Goal: Navigation & Orientation: Find specific page/section

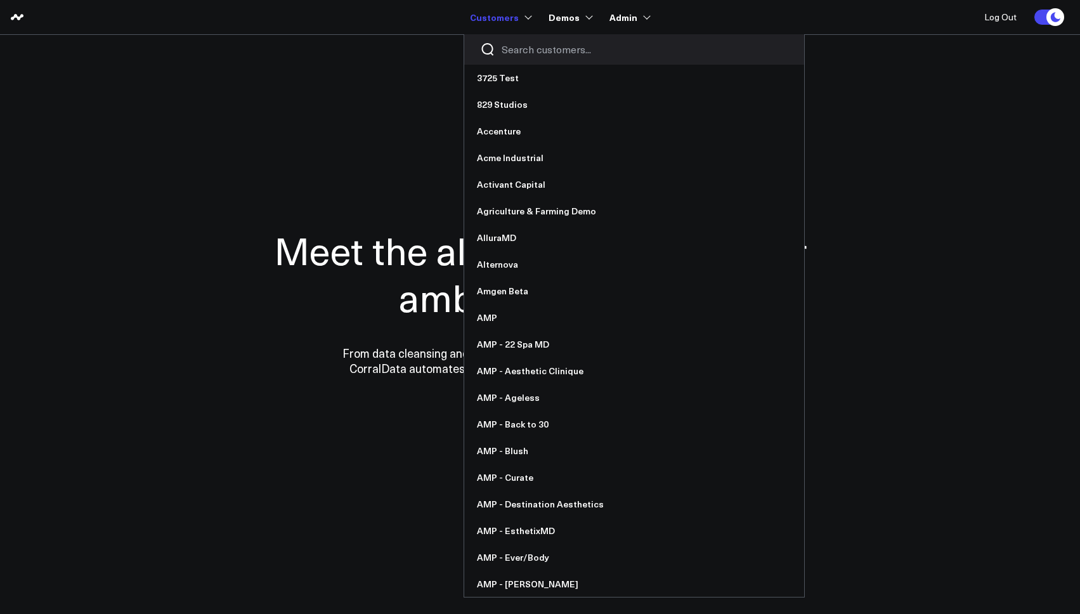
click at [516, 51] on input "Search customers input" at bounding box center [644, 49] width 287 height 14
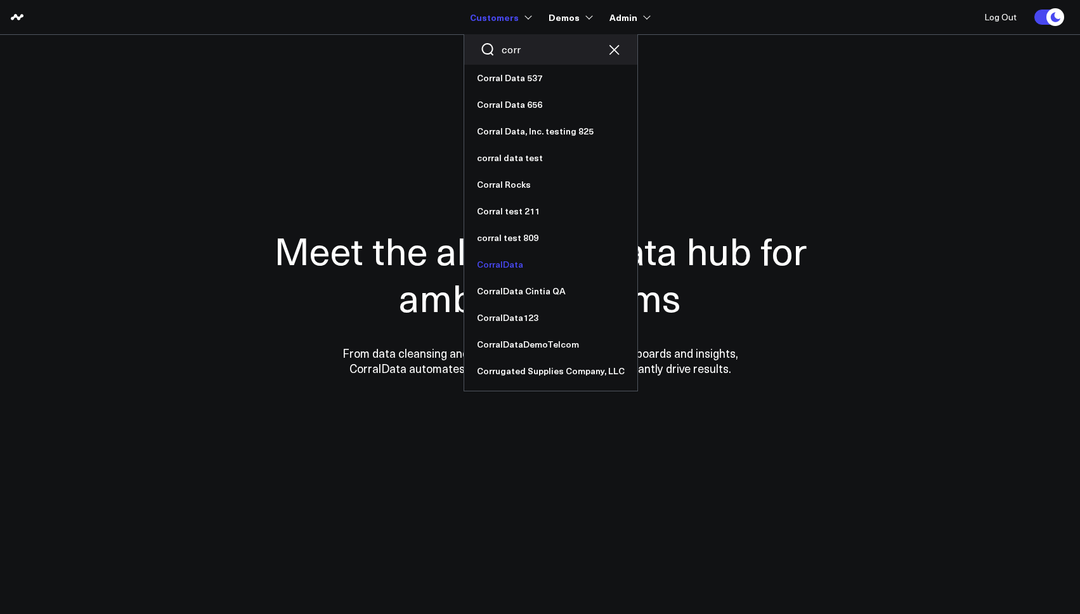
type input "corr"
click at [524, 268] on link "CorralData" at bounding box center [550, 264] width 173 height 27
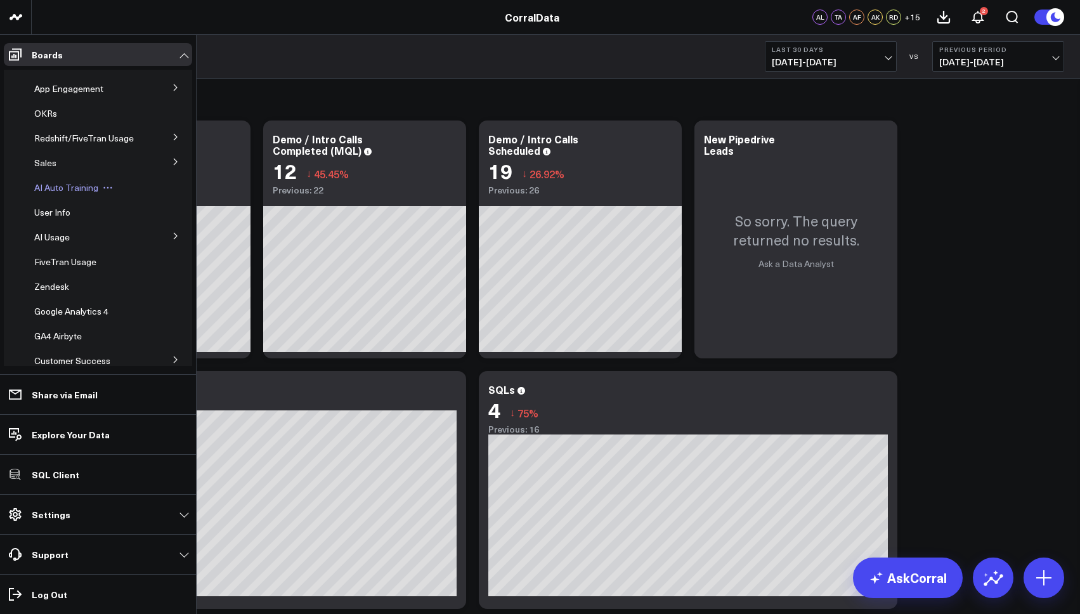
scroll to position [166, 0]
click at [62, 94] on span "App Engagement" at bounding box center [68, 88] width 69 height 12
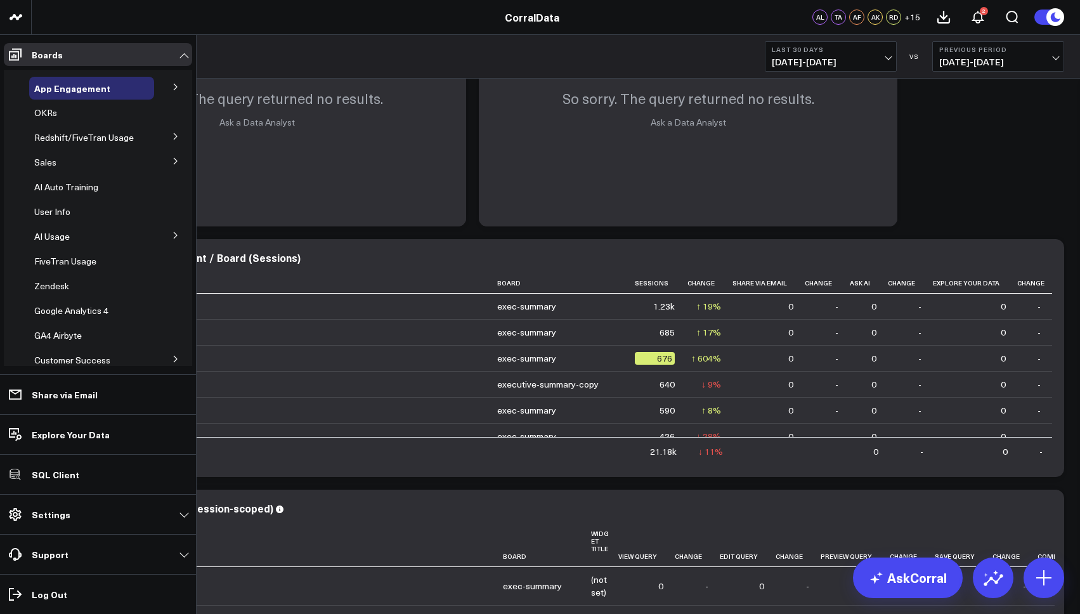
scroll to position [136, 0]
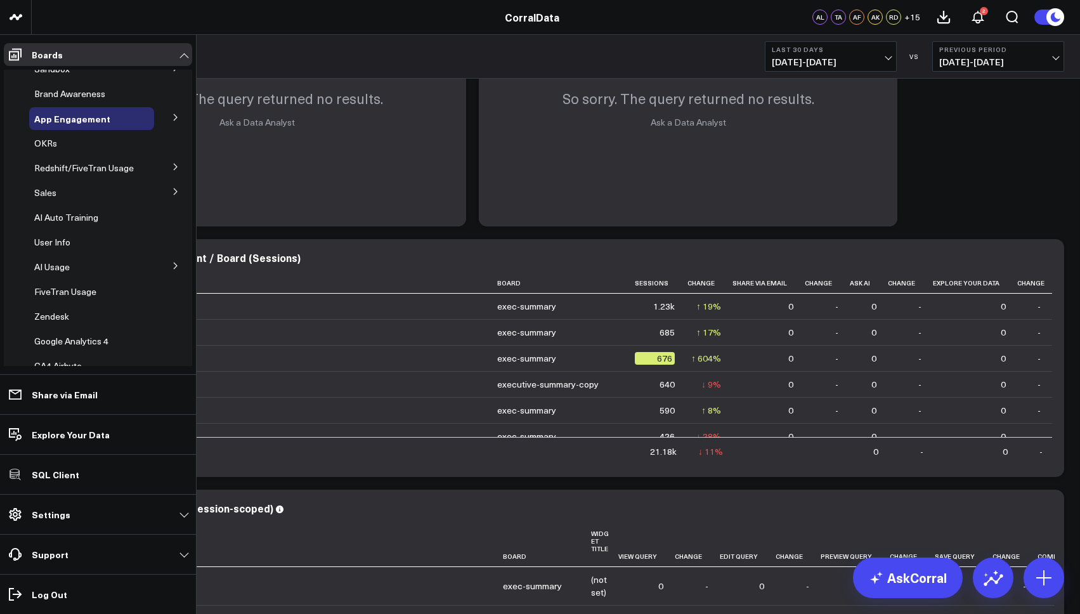
click at [172, 121] on icon at bounding box center [176, 117] width 8 height 8
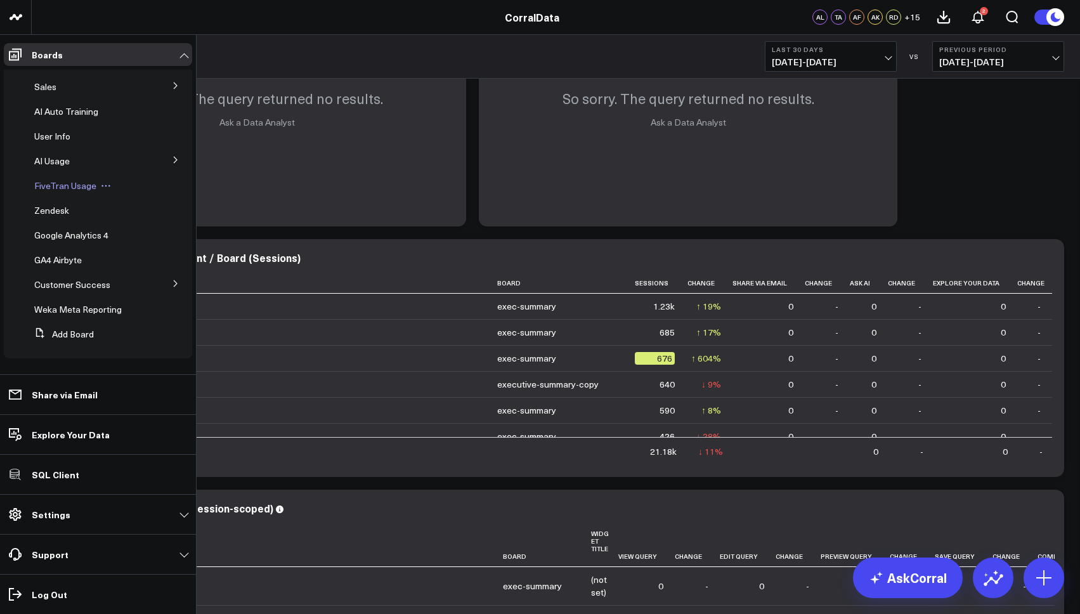
scroll to position [295, 0]
click at [61, 288] on span "Customer Success" at bounding box center [72, 284] width 76 height 12
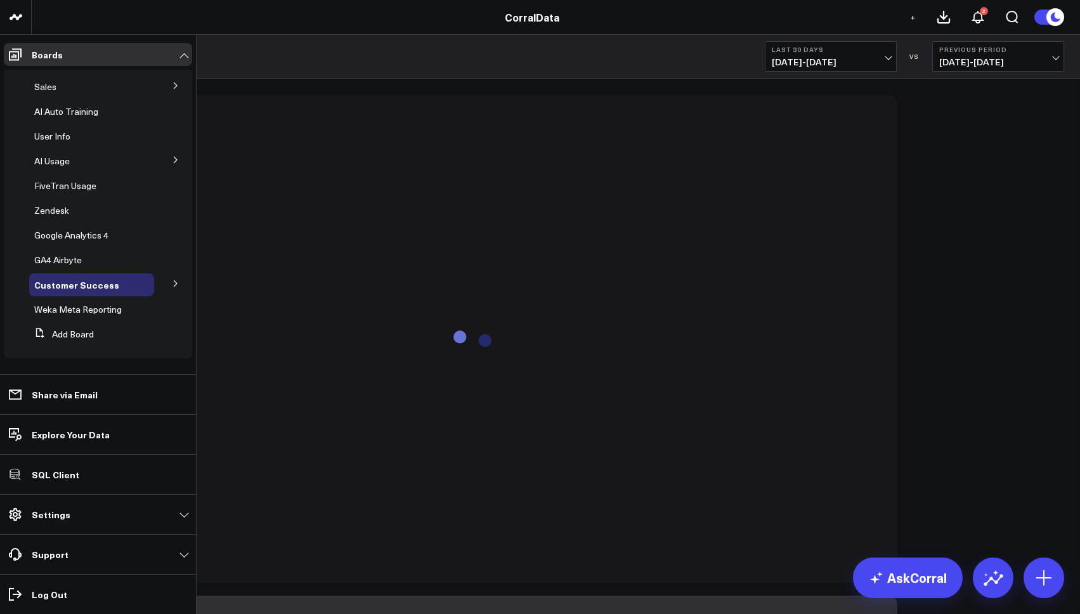
scroll to position [244, 0]
click at [172, 287] on icon at bounding box center [176, 284] width 8 height 8
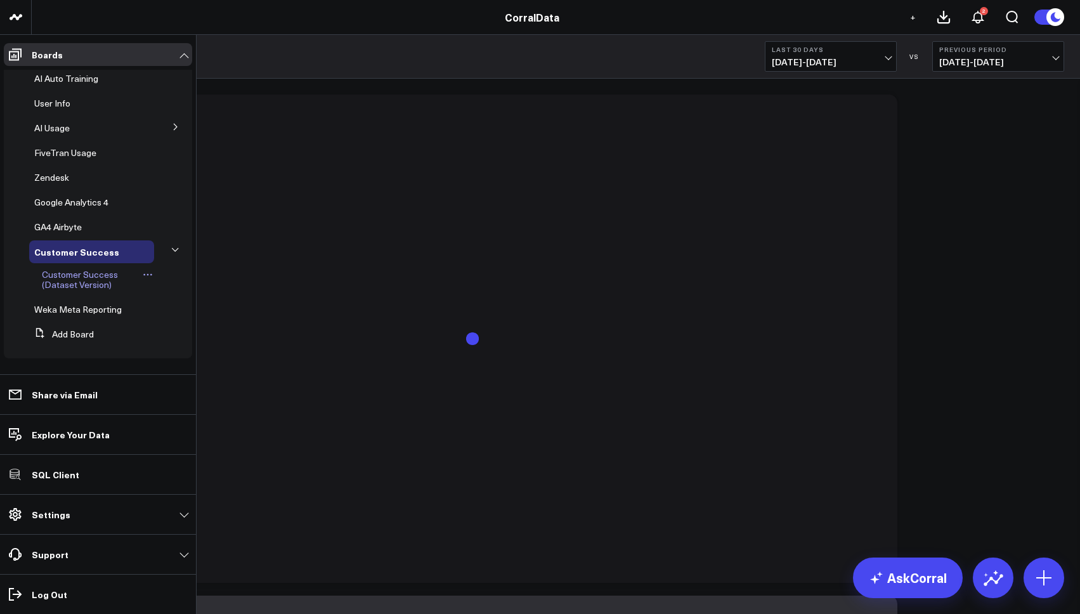
scroll to position [283, 0]
click at [86, 290] on span "Customer Success (Dataset Version)" at bounding box center [80, 279] width 76 height 22
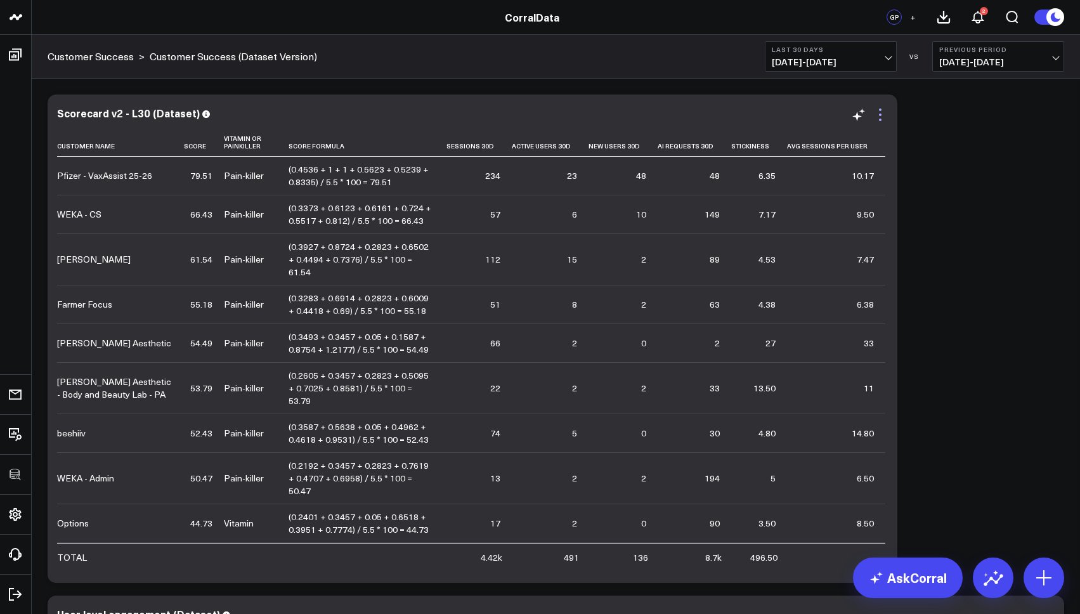
click at [881, 108] on icon at bounding box center [879, 114] width 15 height 15
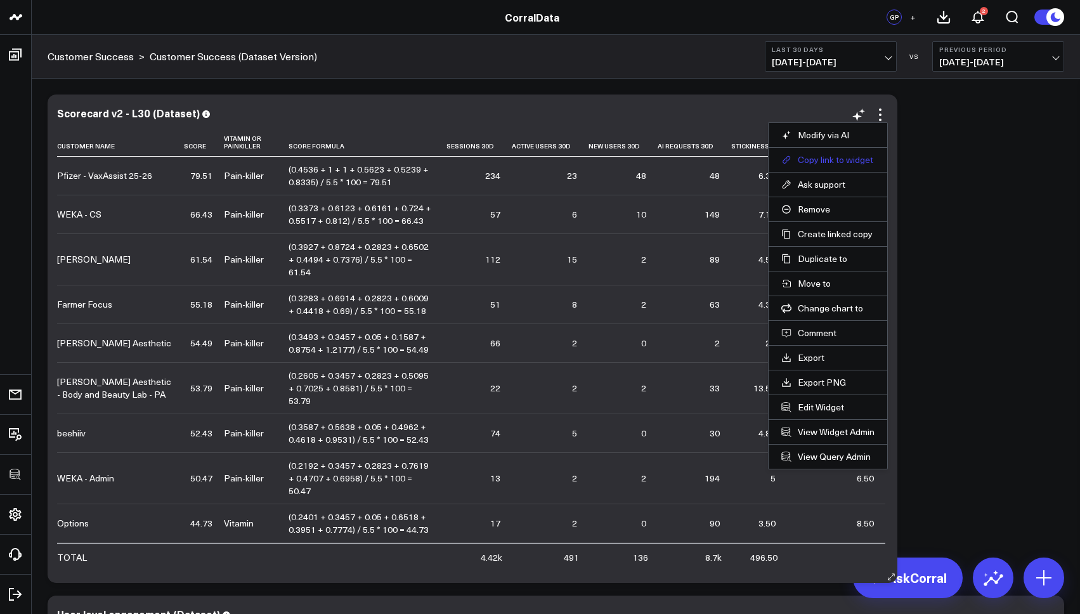
click at [820, 157] on button "Copy link to widget" at bounding box center [827, 159] width 93 height 11
